Goal: Task Accomplishment & Management: Complete application form

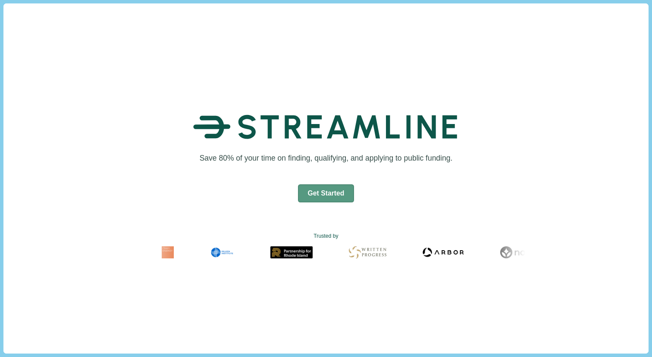
click at [327, 195] on button "Get Started" at bounding box center [326, 193] width 56 height 18
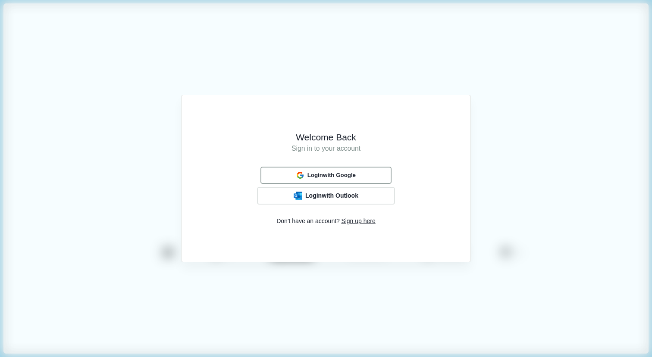
click at [326, 175] on span "Login with Google" at bounding box center [331, 175] width 48 height 7
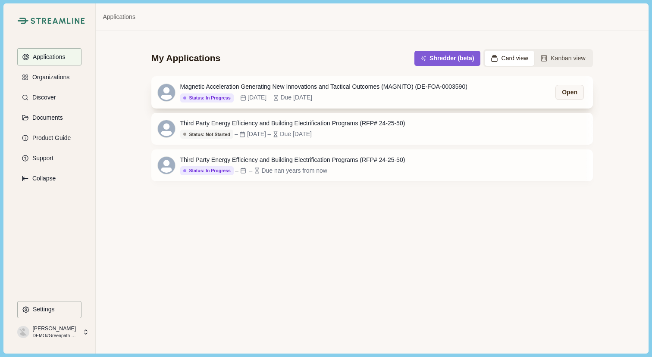
click at [528, 92] on div "Magnetic Acceleration Generating New Innovations and Tactical Outcomes (MAGNITO…" at bounding box center [371, 92] width 441 height 32
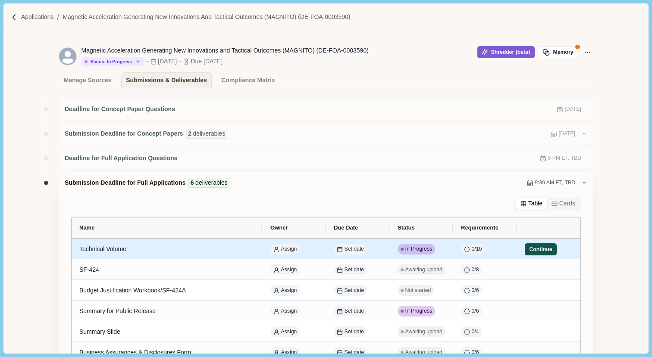
click at [554, 252] on button "Continue" at bounding box center [540, 249] width 32 height 12
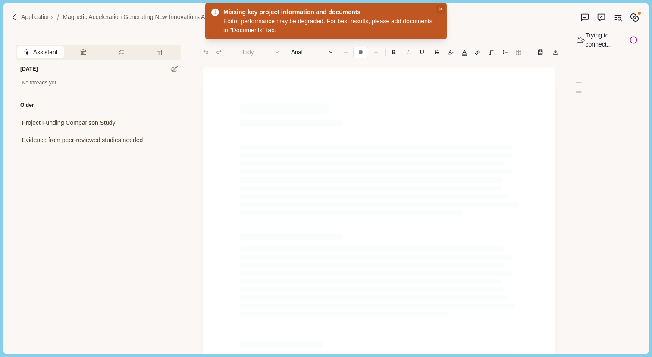
click at [440, 9] on icon "Close" at bounding box center [441, 9] width 4 height 4
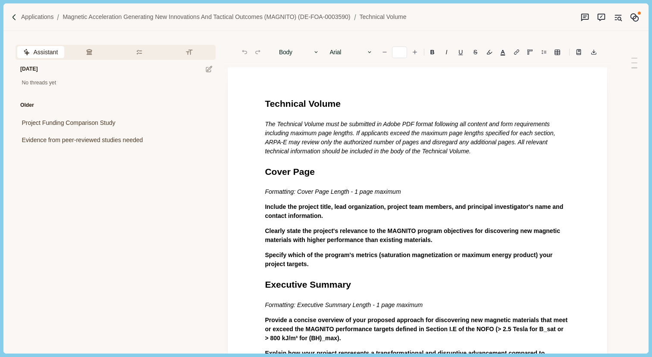
type input "**"
click at [31, 16] on p "Applications" at bounding box center [37, 16] width 33 height 9
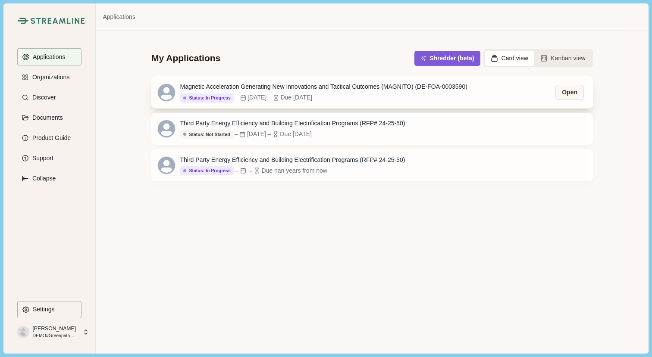
click at [416, 90] on div "Magnetic Acceleration Generating New Innovations and Tactical Outcomes (MAGNITO…" at bounding box center [323, 86] width 287 height 9
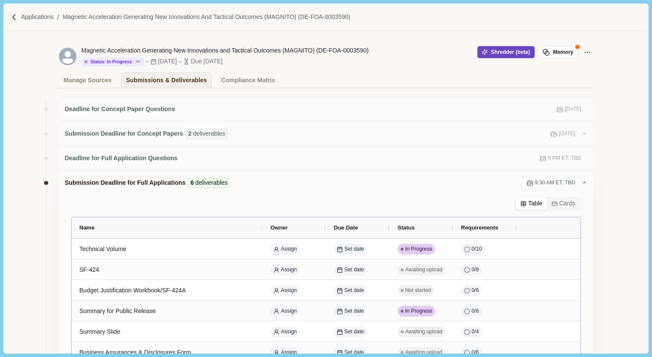
click at [510, 53] on button "Shredder (beta)" at bounding box center [505, 52] width 57 height 12
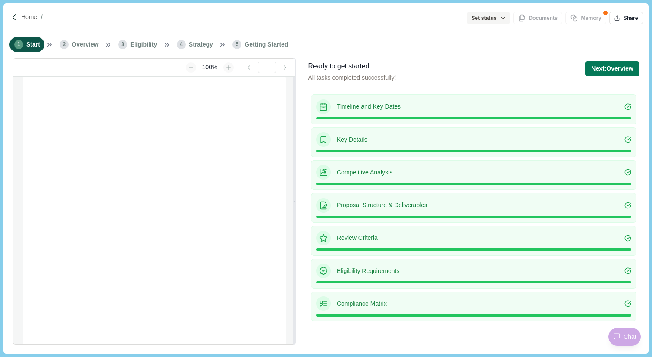
type input "**********"
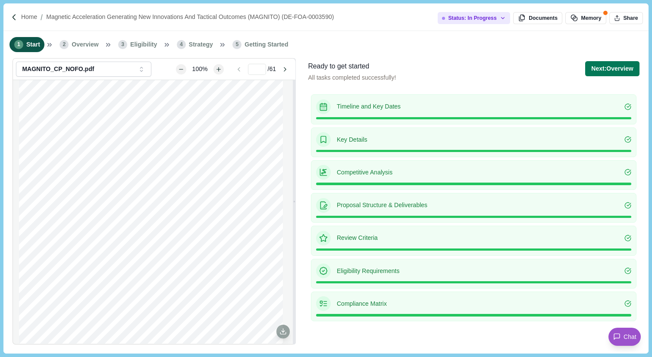
click at [95, 44] on span "Overview" at bounding box center [85, 44] width 27 height 9
click at [624, 66] on button "Next: Overview" at bounding box center [612, 68] width 54 height 15
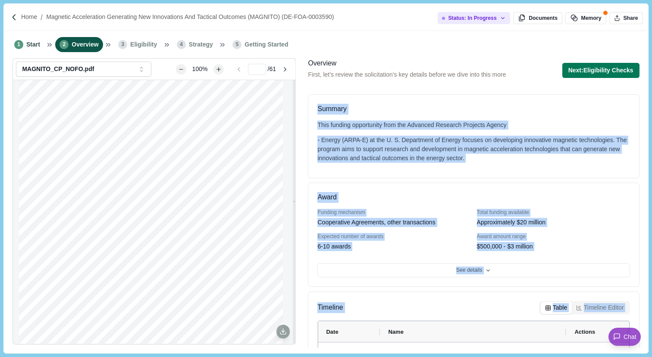
scroll to position [236, 0]
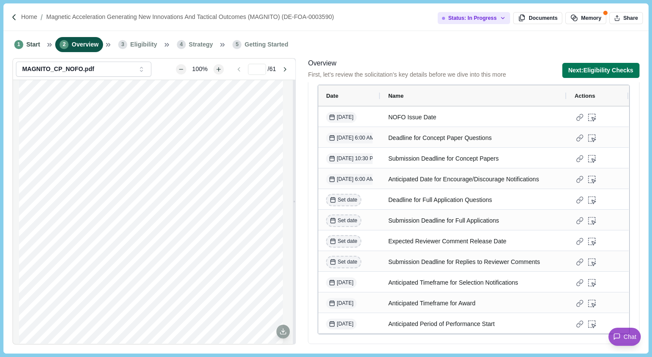
drag, startPoint x: 315, startPoint y: 106, endPoint x: 566, endPoint y: 357, distance: 354.3
click at [566, 357] on div "Home Magnetic Acceleration Generating New Innovations and Tactical Outcomes (MA…" at bounding box center [326, 178] width 652 height 357
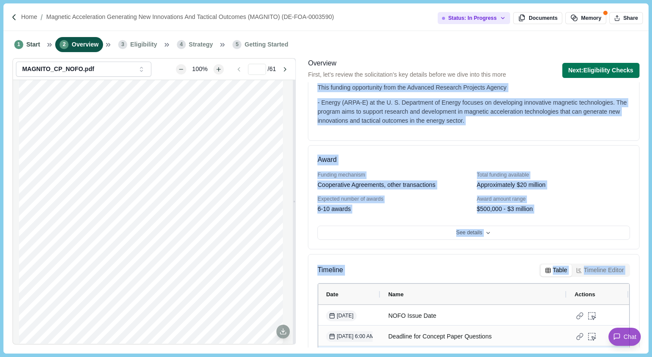
scroll to position [0, 0]
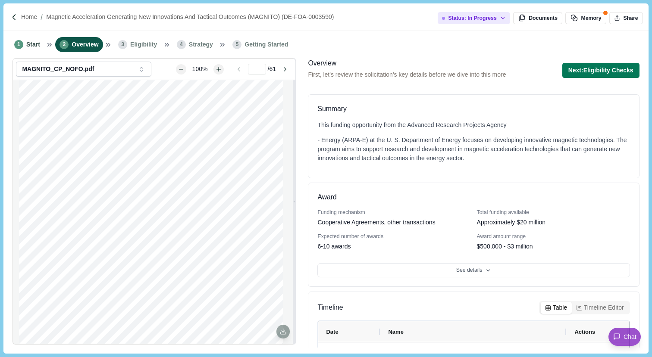
click at [606, 203] on div "Award Funding mechanism Cooperative Agreements, other transactions Total fundin…" at bounding box center [473, 235] width 331 height 104
click at [524, 281] on div "Award Funding mechanism Cooperative Agreements, other transactions Total fundin…" at bounding box center [473, 235] width 331 height 104
click at [504, 273] on button "See details" at bounding box center [473, 270] width 312 height 15
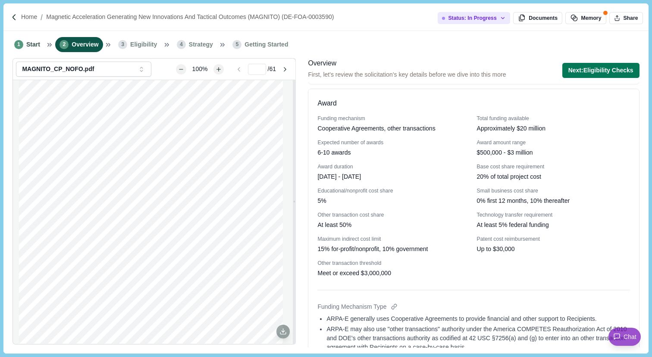
scroll to position [104, 0]
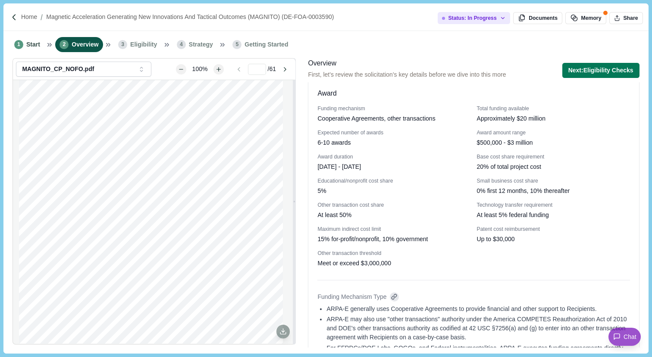
click at [395, 298] on div at bounding box center [394, 297] width 9 height 9
type input "**"
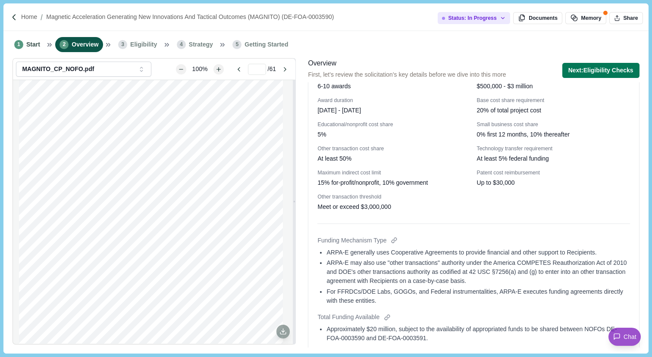
scroll to position [0, 0]
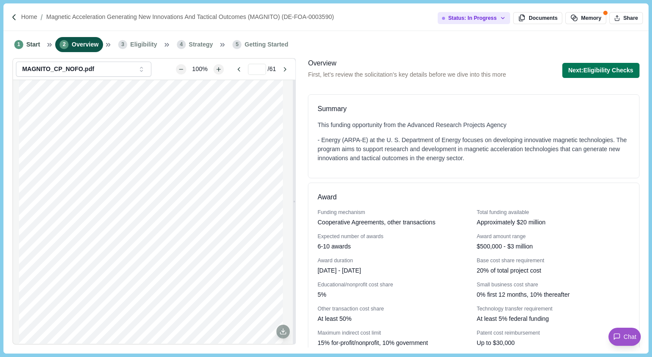
click at [133, 40] on li "3 Eligibility" at bounding box center [138, 44] width 48 height 15
click at [607, 71] on button "Next: Eligibility Checks" at bounding box center [600, 70] width 77 height 15
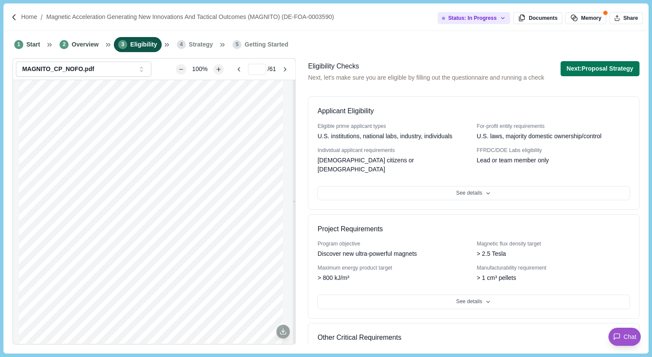
scroll to position [178, 0]
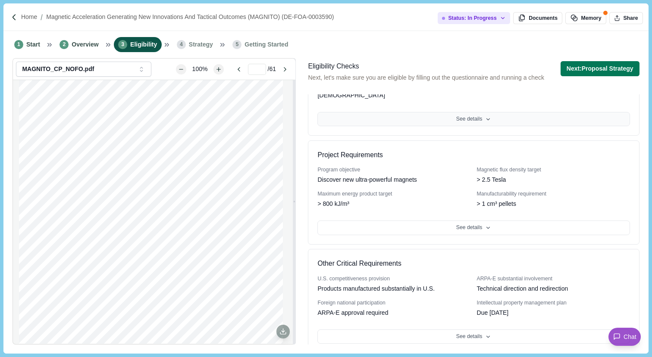
click at [508, 112] on button "See details" at bounding box center [473, 119] width 312 height 15
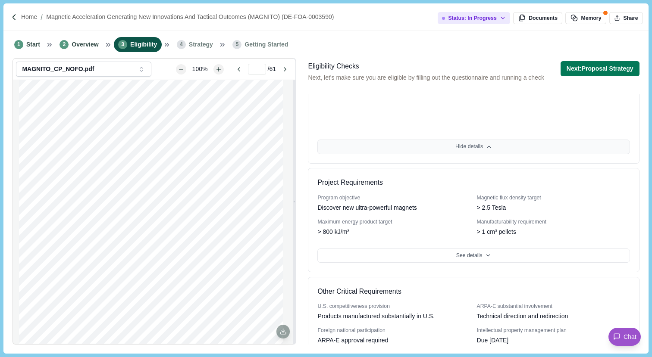
scroll to position [999, 0]
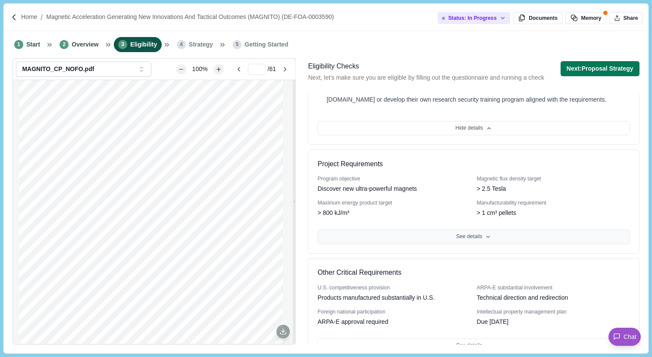
click at [520, 230] on button "See details" at bounding box center [473, 237] width 312 height 15
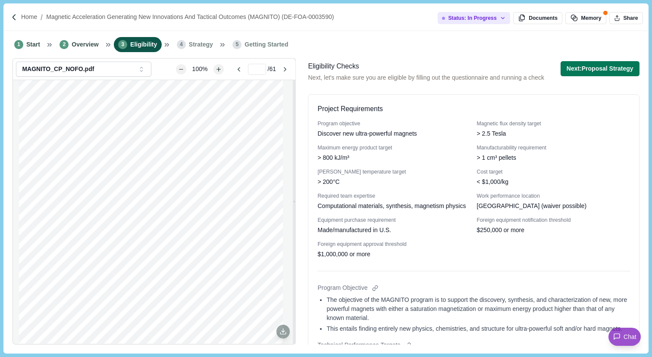
scroll to position [1056, 0]
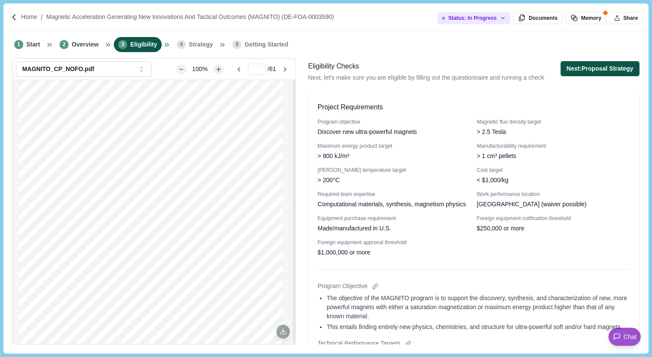
click at [597, 70] on button "Next: Proposal Strategy" at bounding box center [599, 68] width 79 height 15
